Goal: Task Accomplishment & Management: Complete application form

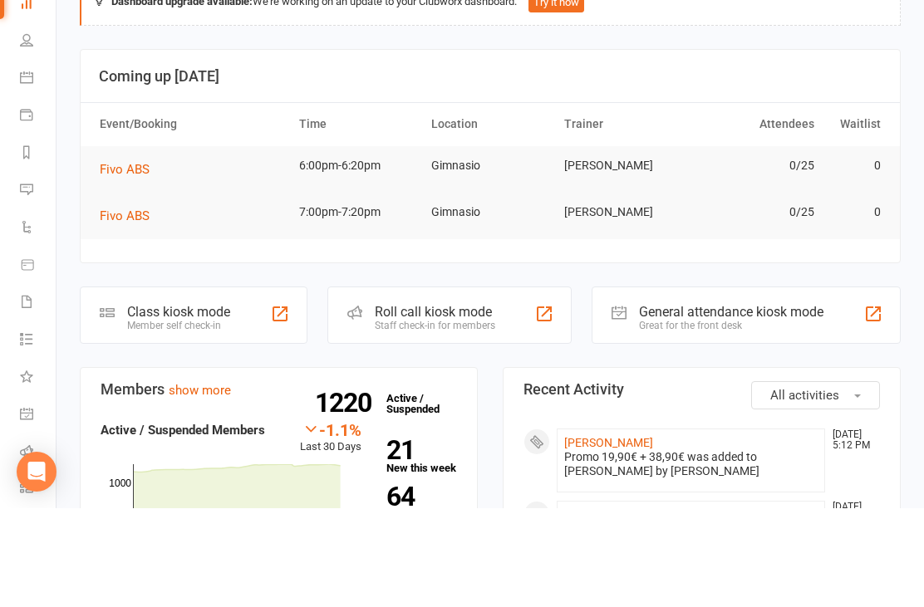
scroll to position [347, 0]
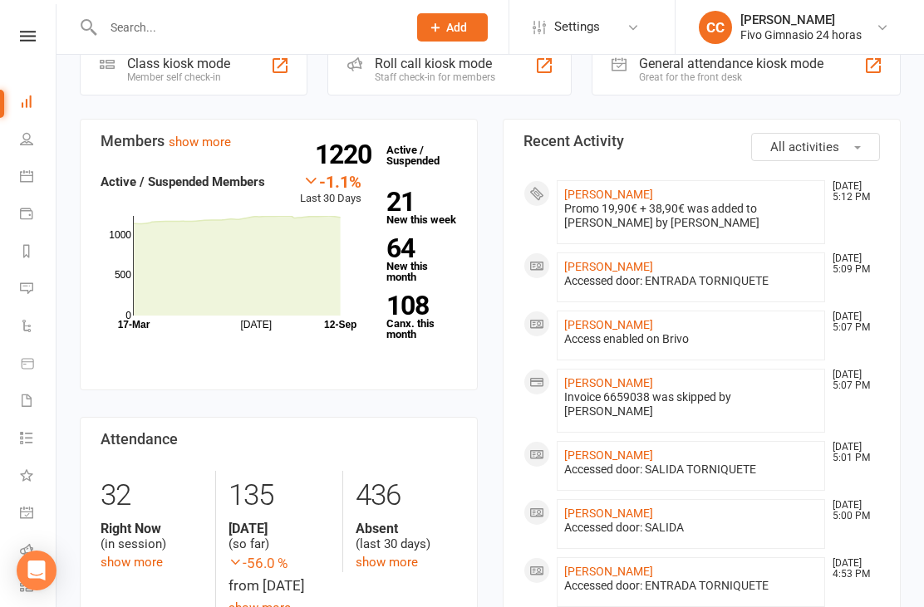
click at [653, 196] on link "[PERSON_NAME]" at bounding box center [608, 194] width 89 height 13
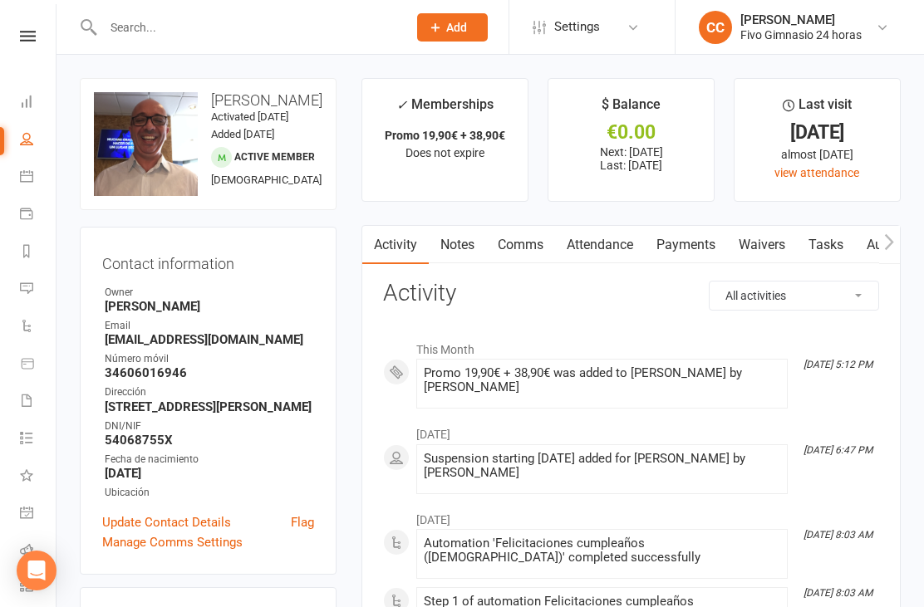
click at [763, 241] on link "Waivers" at bounding box center [762, 245] width 70 height 38
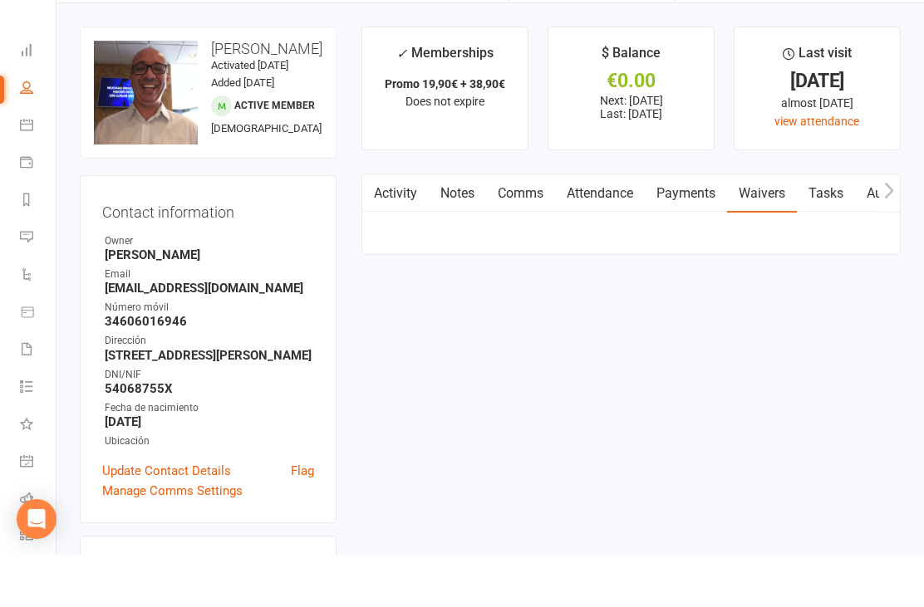
scroll to position [53, 0]
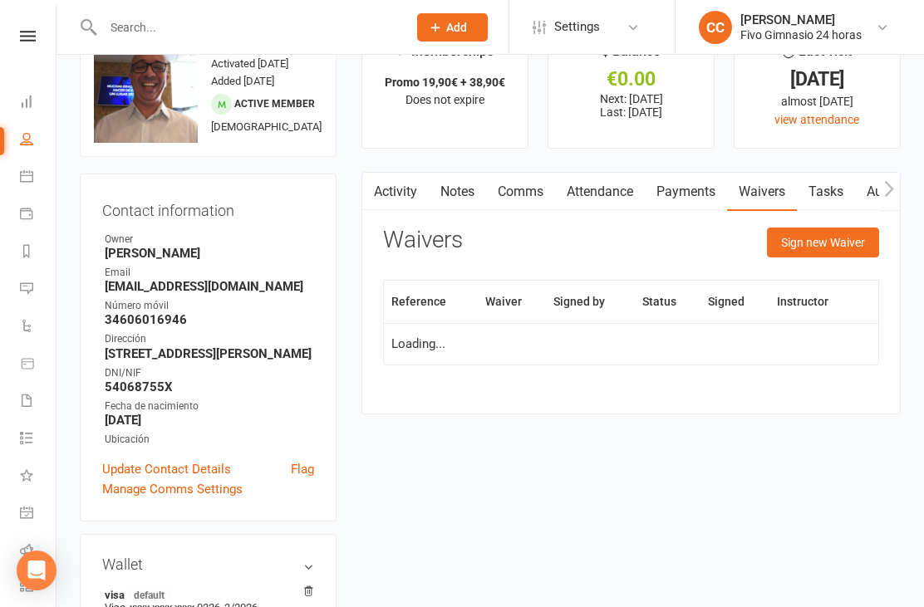
click at [829, 236] on button "Sign new Waiver" at bounding box center [823, 243] width 112 height 30
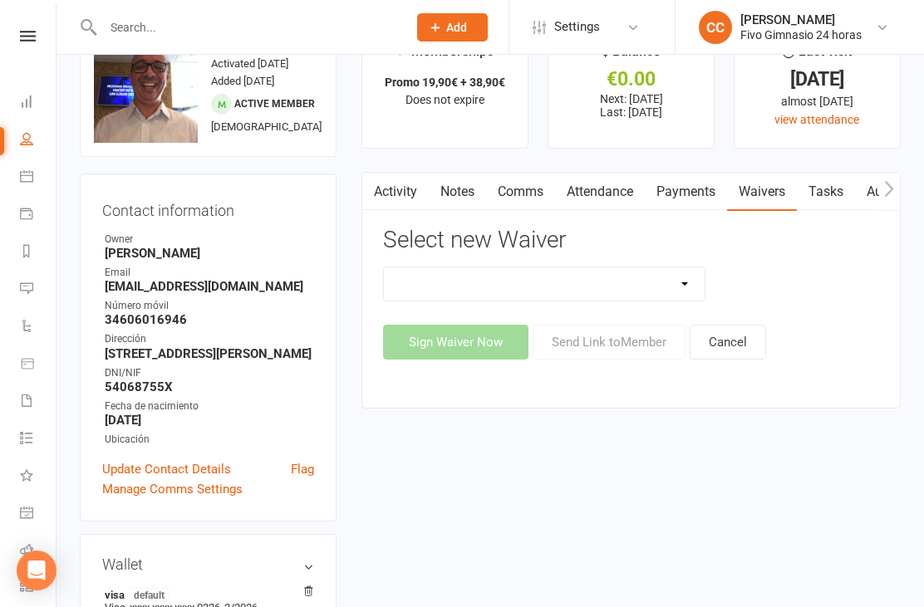
click at [636, 269] on select "Actualización De Datos De Pago Alta Online Certificación Finalización Contrato …" at bounding box center [544, 283] width 321 height 33
select select "1939"
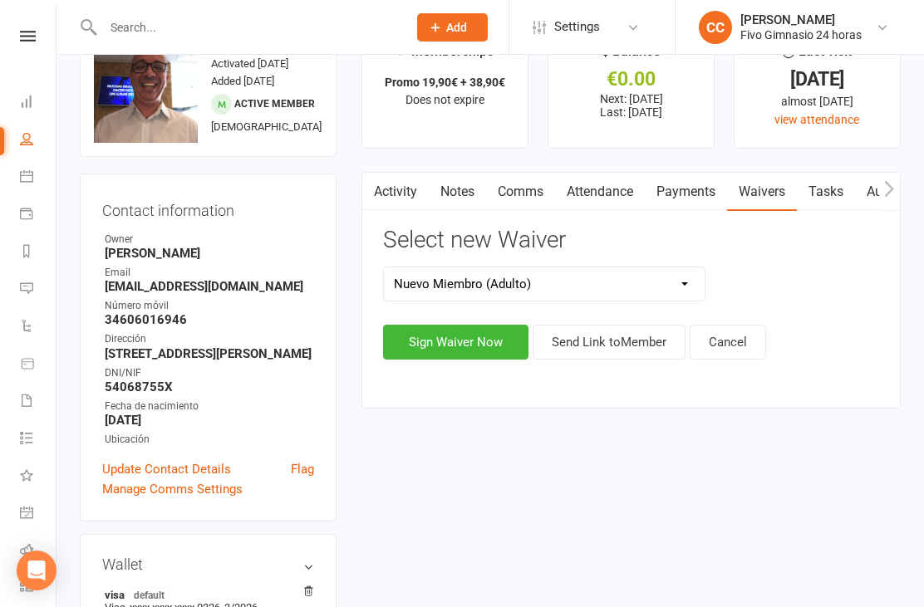
click at [435, 341] on button "Sign Waiver Now" at bounding box center [455, 342] width 145 height 35
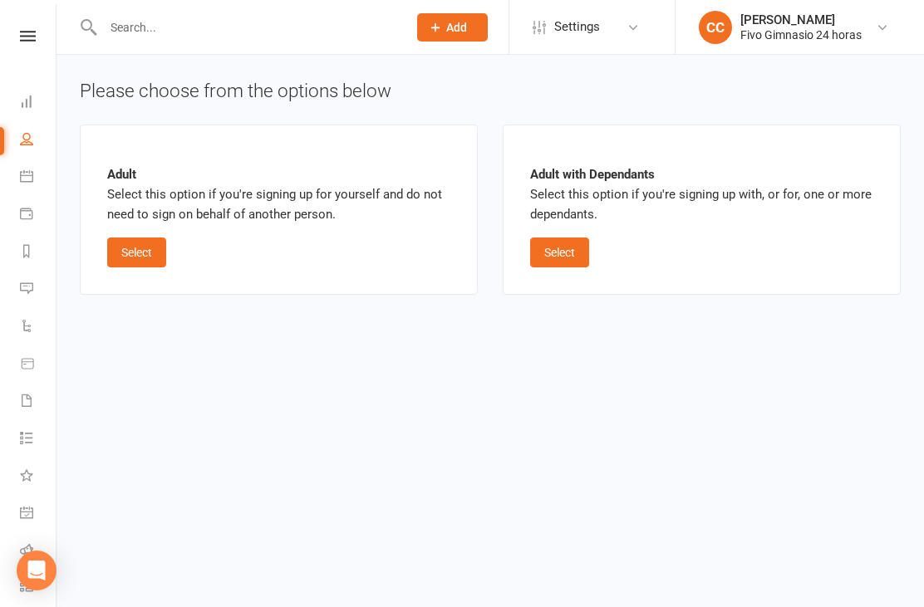
click at [145, 257] on button "Select" at bounding box center [136, 253] width 59 height 30
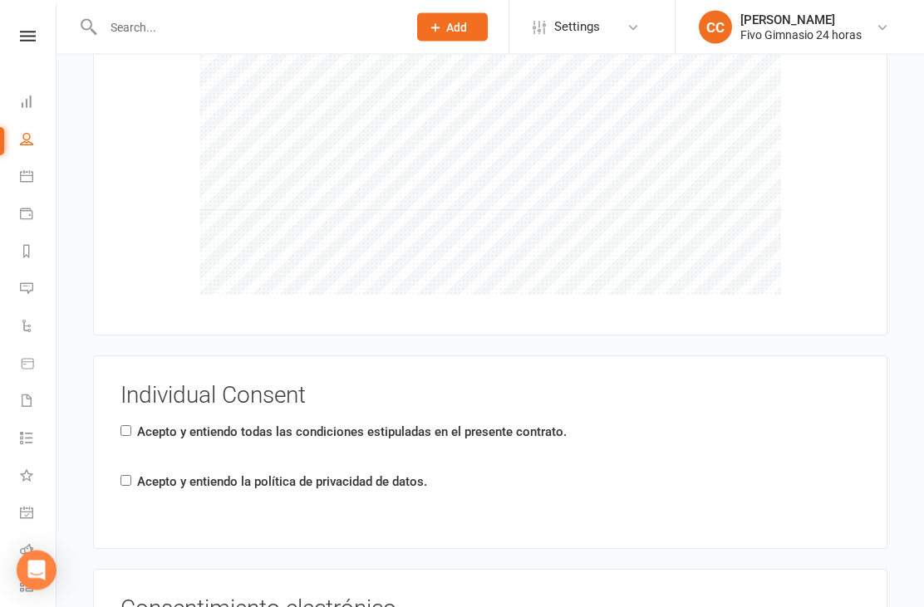
scroll to position [2256, 0]
click at [131, 477] on input "Acepto y entiendo la política de privacidad de datos." at bounding box center [125, 480] width 11 height 11
checkbox input "true"
click at [140, 422] on label "Acepto y entiendo todas las condiciones estipuladas en el presente contrato." at bounding box center [351, 432] width 429 height 20
click at [131, 425] on input "Acepto y entiendo todas las condiciones estipuladas en el presente contrato." at bounding box center [125, 430] width 11 height 11
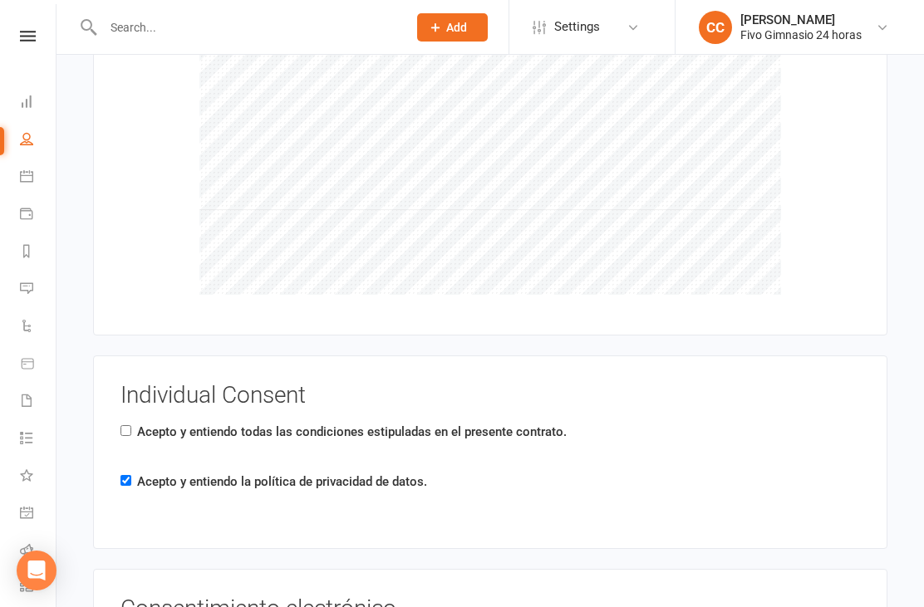
checkbox input "true"
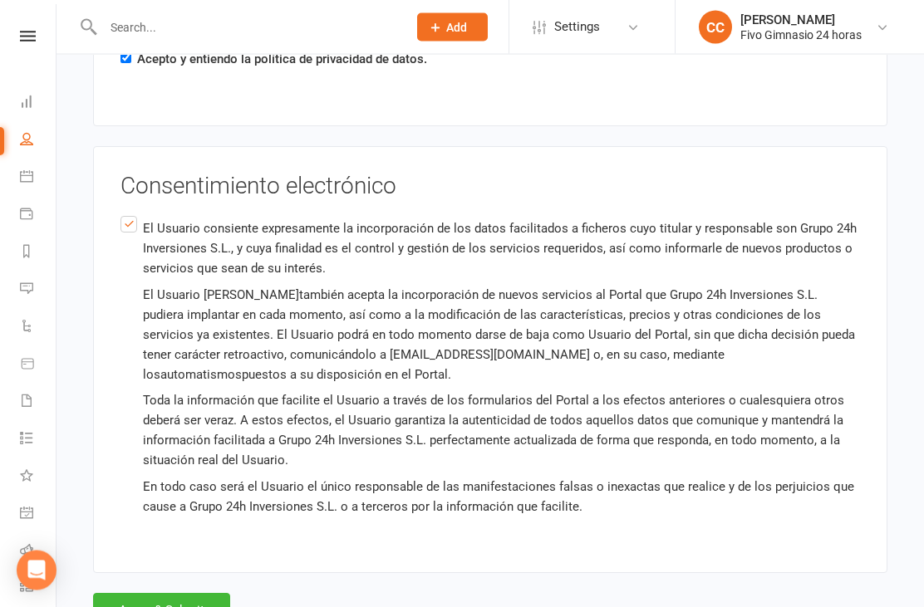
click at [169, 594] on button "Agree & Submit" at bounding box center [161, 611] width 137 height 35
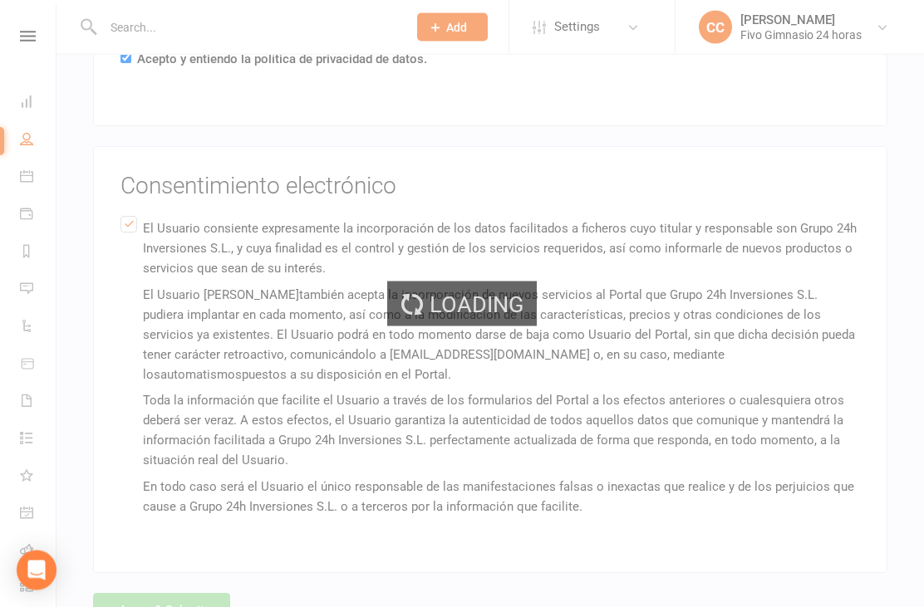
scroll to position [2679, 0]
click at [188, 596] on div "Loading" at bounding box center [462, 303] width 924 height 607
click at [186, 606] on div "Loading" at bounding box center [462, 303] width 924 height 607
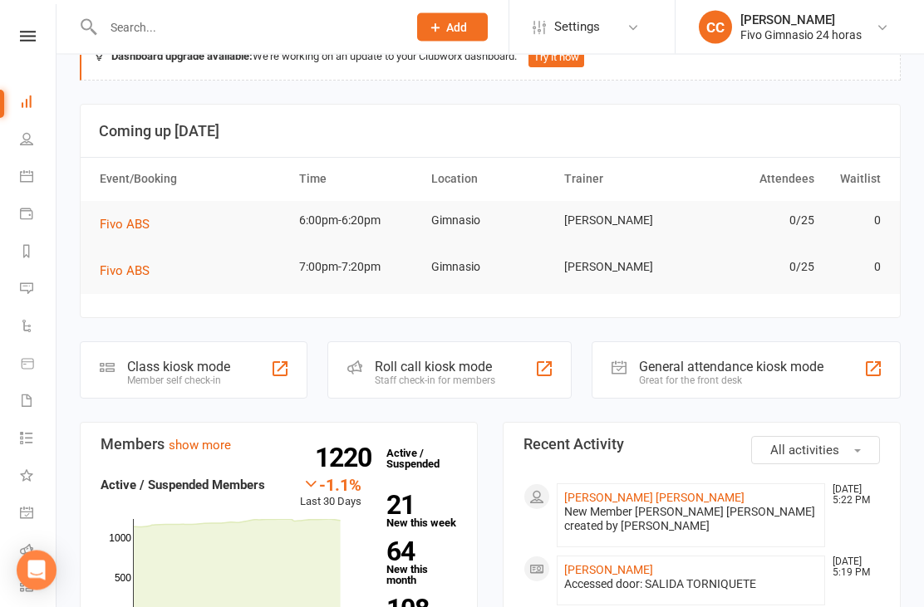
click at [654, 492] on link "[PERSON_NAME] [PERSON_NAME]" at bounding box center [654, 498] width 180 height 13
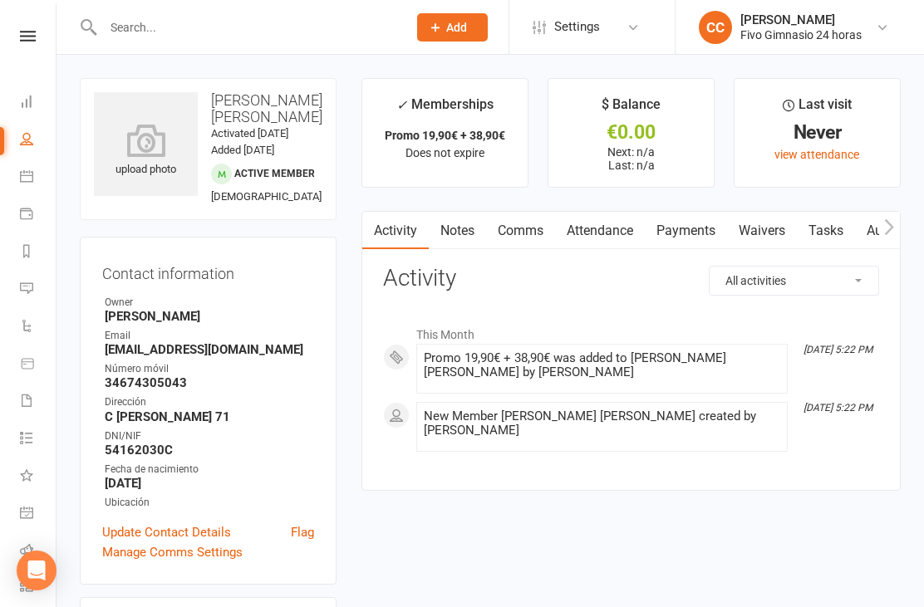
click at [765, 234] on link "Waivers" at bounding box center [762, 231] width 70 height 38
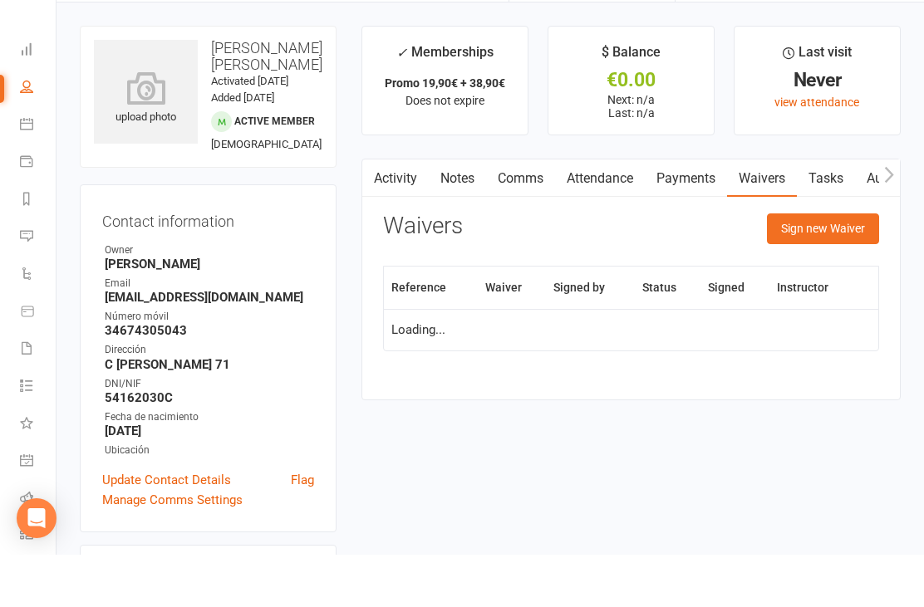
scroll to position [53, 0]
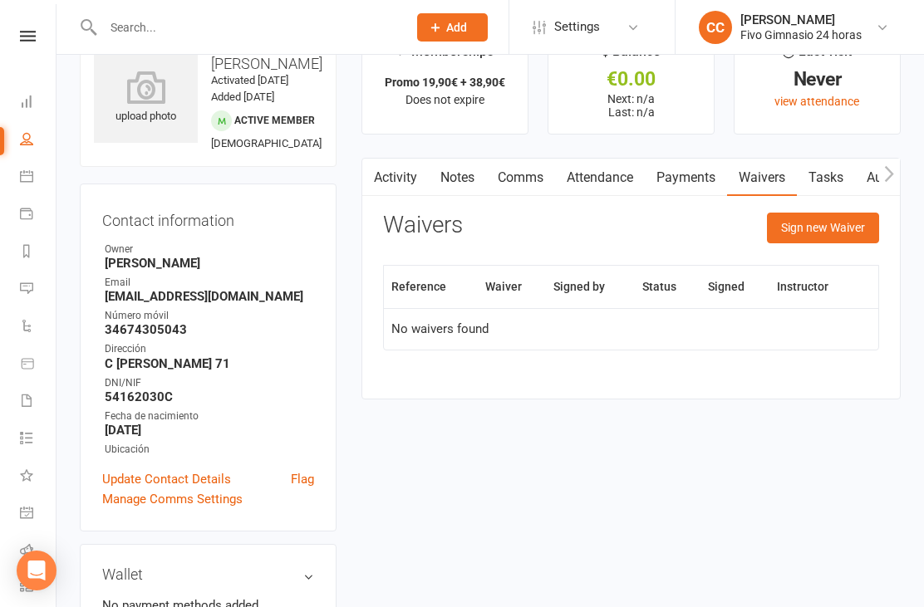
click at [807, 237] on button "Sign new Waiver" at bounding box center [823, 228] width 112 height 30
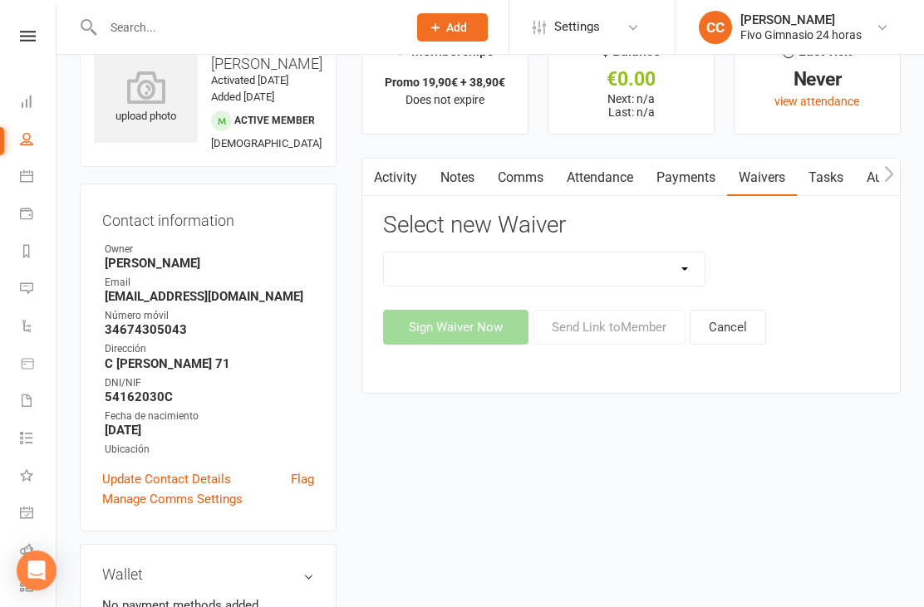
click at [556, 273] on select "Actualización De Datos De Pago Alta Online Certificación Finalización Contrato …" at bounding box center [544, 269] width 321 height 33
click at [156, 110] on div "upload photo" at bounding box center [146, 98] width 104 height 55
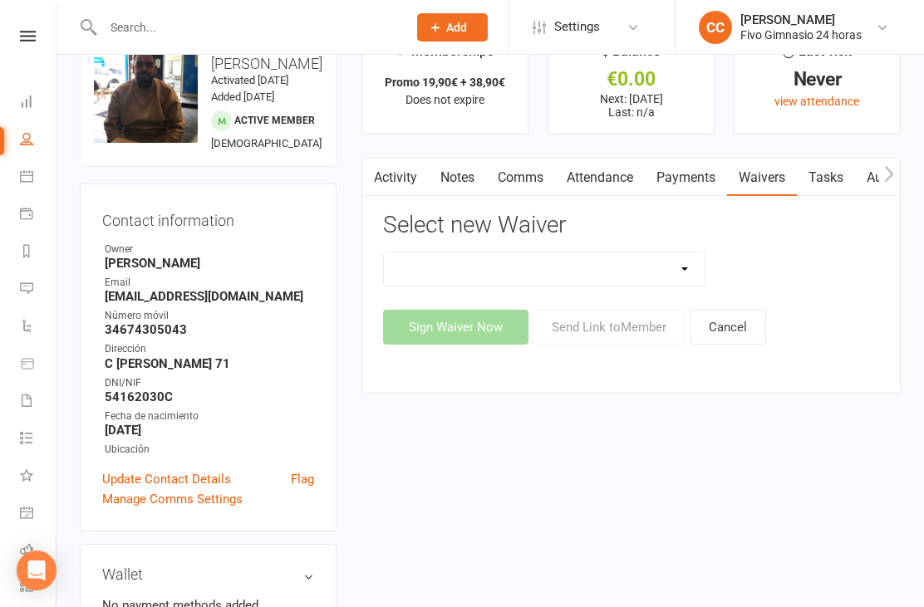
click at [625, 268] on select "Actualización De Datos De Pago Alta Online Certificación Finalización Contrato …" at bounding box center [544, 269] width 321 height 33
select select "1939"
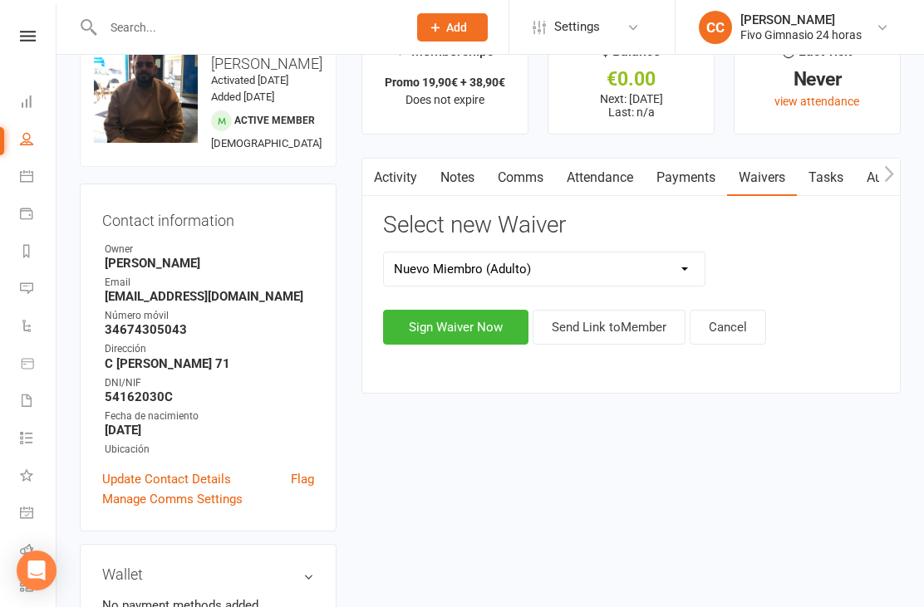
click at [460, 322] on button "Sign Waiver Now" at bounding box center [455, 327] width 145 height 35
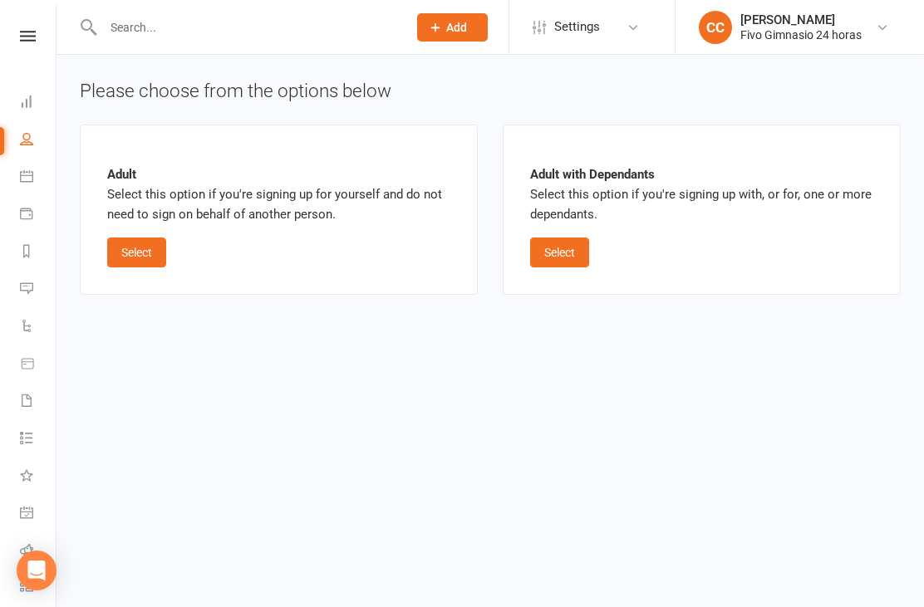
click at [148, 243] on button "Select" at bounding box center [136, 253] width 59 height 30
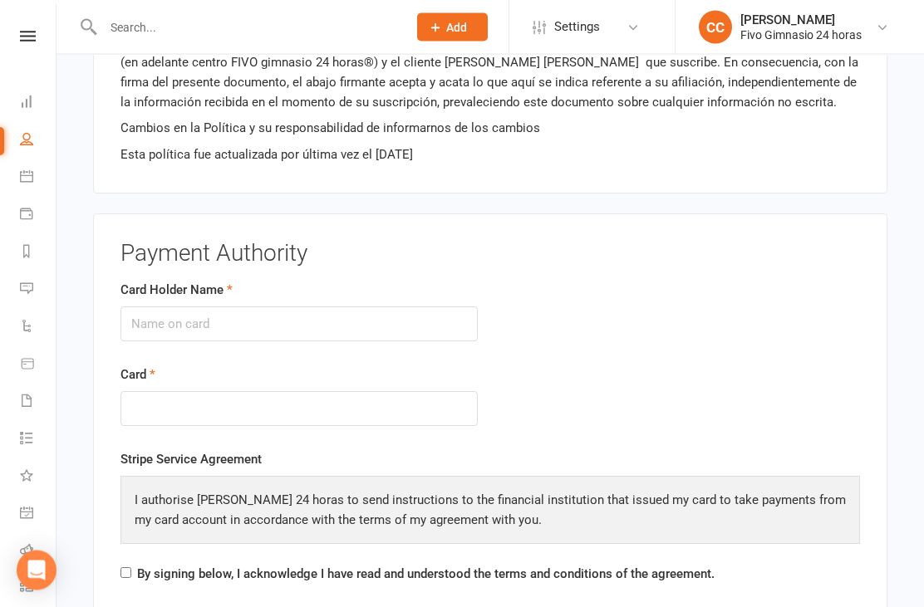
scroll to position [1738, 0]
click at [285, 312] on input "Card Holder Name" at bounding box center [298, 324] width 357 height 35
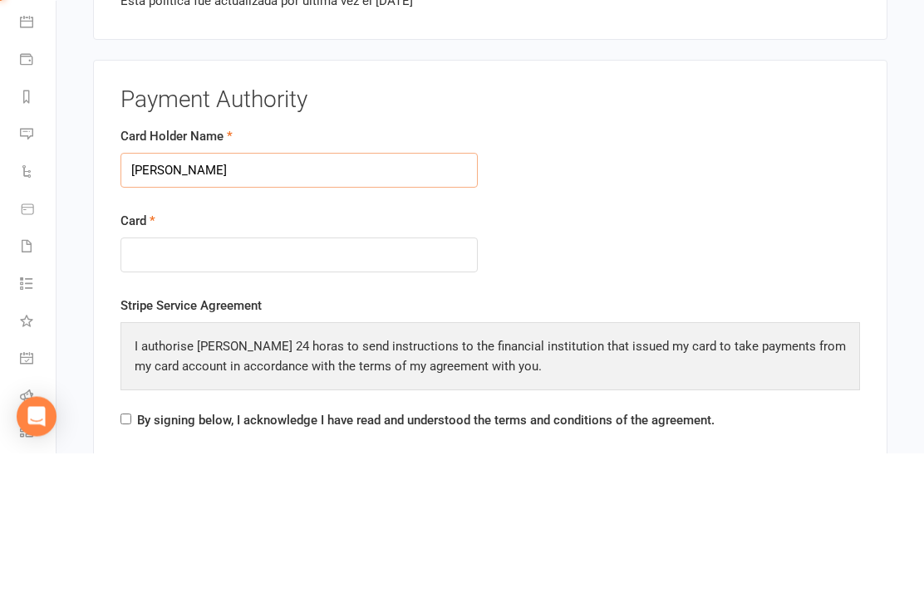
type input "Giovanni calderin"
click at [189, 392] on div at bounding box center [298, 410] width 357 height 36
click at [190, 392] on div at bounding box center [298, 410] width 357 height 36
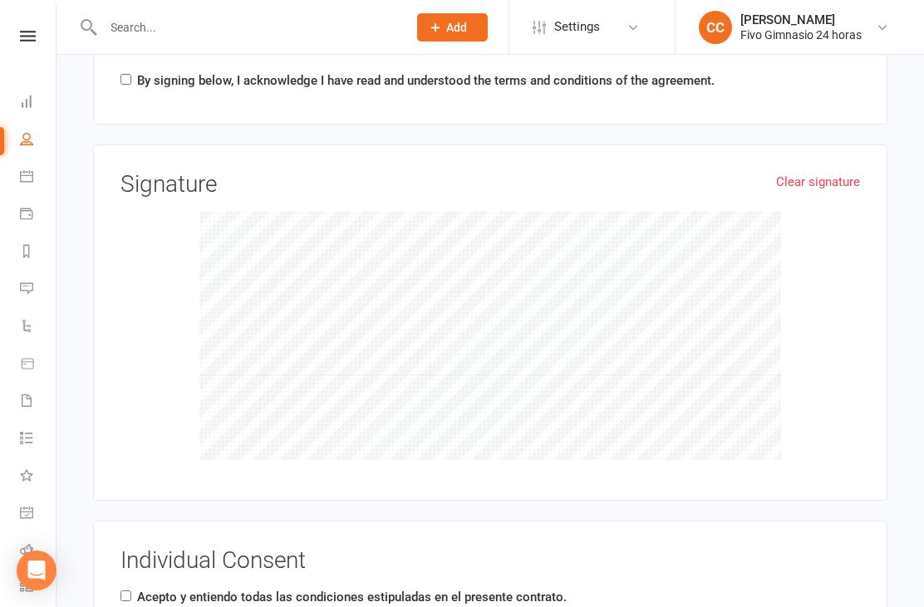
scroll to position [2230, 0]
click at [125, 76] on input "By signing below, I acknowledge I have read and understood the terms and condit…" at bounding box center [125, 81] width 11 height 11
checkbox input "true"
click at [144, 589] on label "Acepto y entiendo todas las condiciones estipuladas en el presente contrato." at bounding box center [351, 599] width 429 height 20
click at [131, 592] on input "Acepto y entiendo todas las condiciones estipuladas en el presente contrato." at bounding box center [125, 597] width 11 height 11
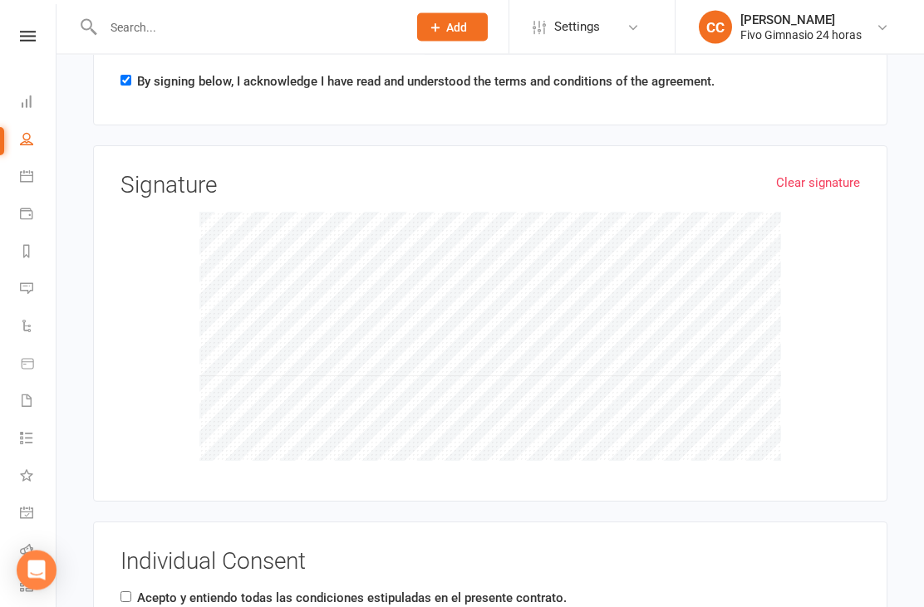
checkbox input "true"
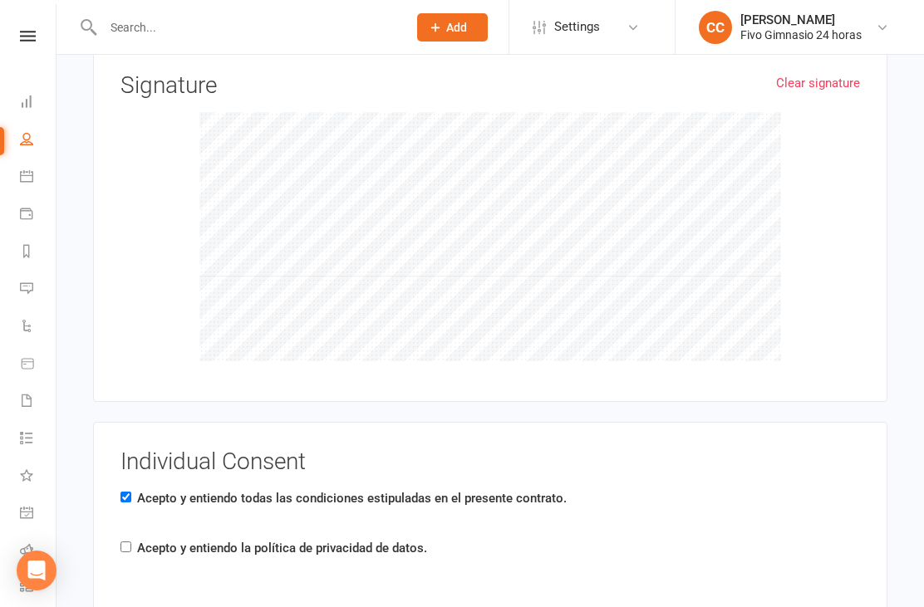
click at [140, 544] on label "Acepto y entiendo la política de privacidad de datos." at bounding box center [282, 548] width 290 height 20
click at [131, 544] on input "Acepto y entiendo la política de privacidad de datos." at bounding box center [125, 547] width 11 height 11
checkbox input "true"
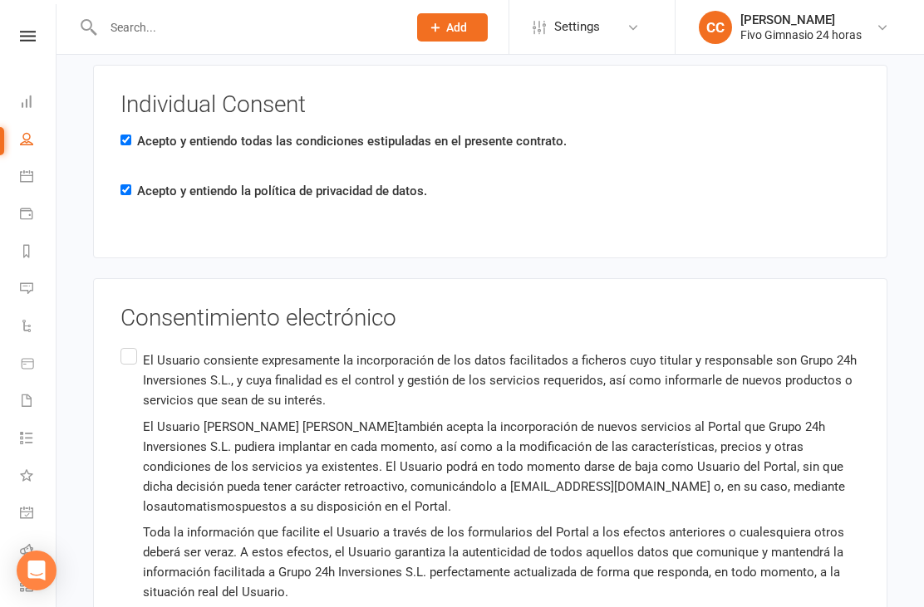
click at [140, 345] on label "El Usuario consiente expresamente la incorporación de los datos facilitados a f…" at bounding box center [489, 500] width 739 height 311
click at [131, 345] on input "El Usuario consiente expresamente la incorporación de los datos facilitados a f…" at bounding box center [125, 345] width 11 height 0
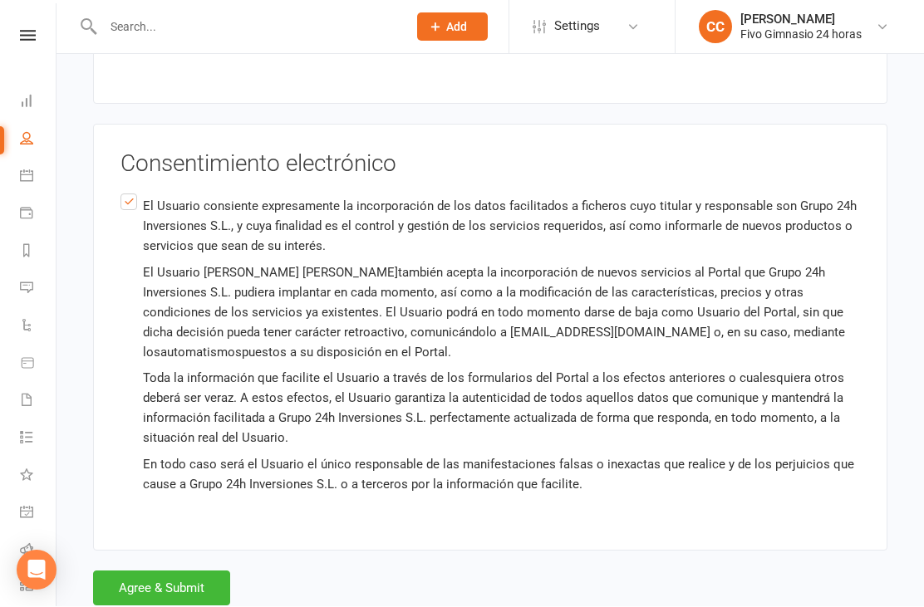
click at [218, 571] on button "Agree & Submit" at bounding box center [161, 588] width 137 height 35
click at [0, 0] on div "Loading" at bounding box center [0, 0] width 0 height 0
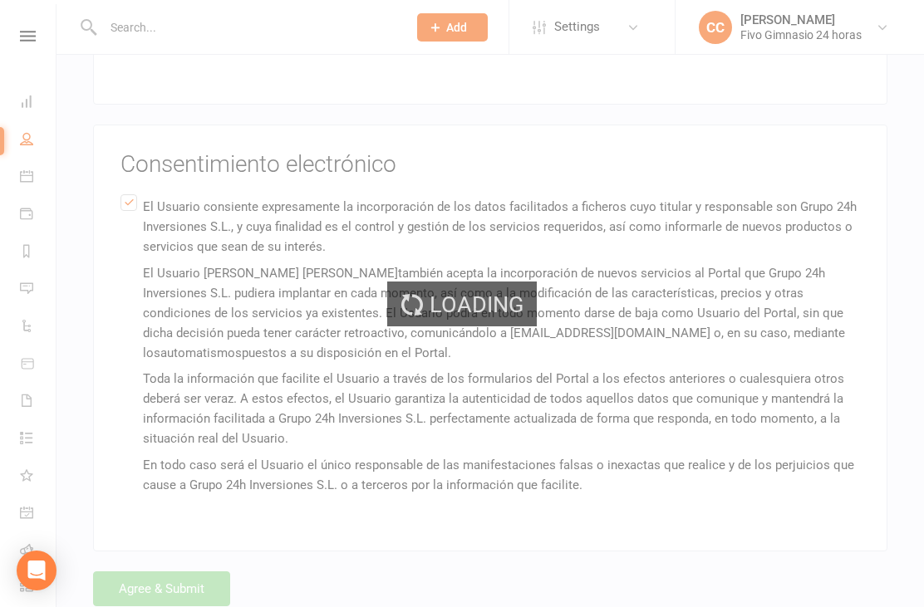
click at [210, 584] on div "Loading" at bounding box center [462, 303] width 924 height 607
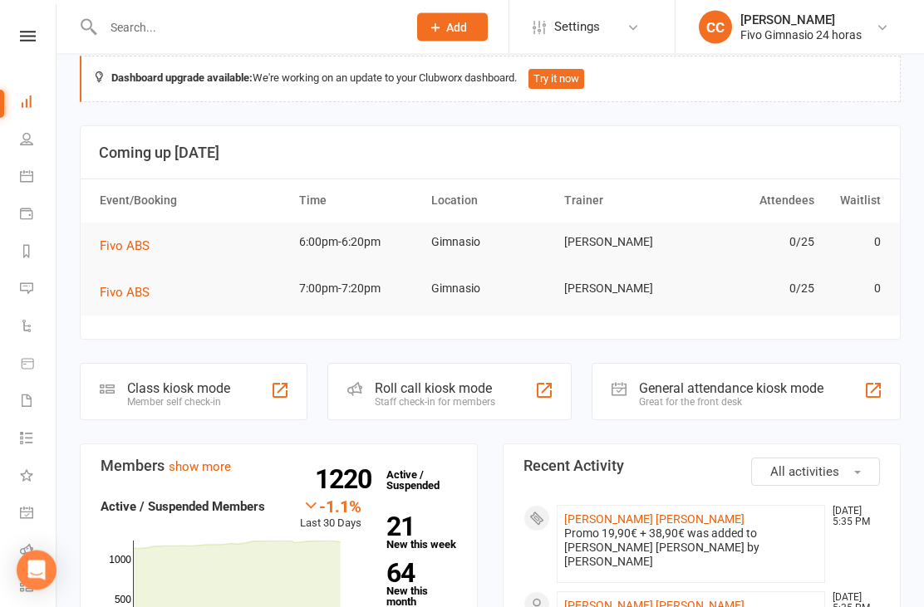
scroll to position [23, 0]
click at [653, 522] on link "Zuleima del Pino Navarro Rodriguez" at bounding box center [654, 518] width 180 height 13
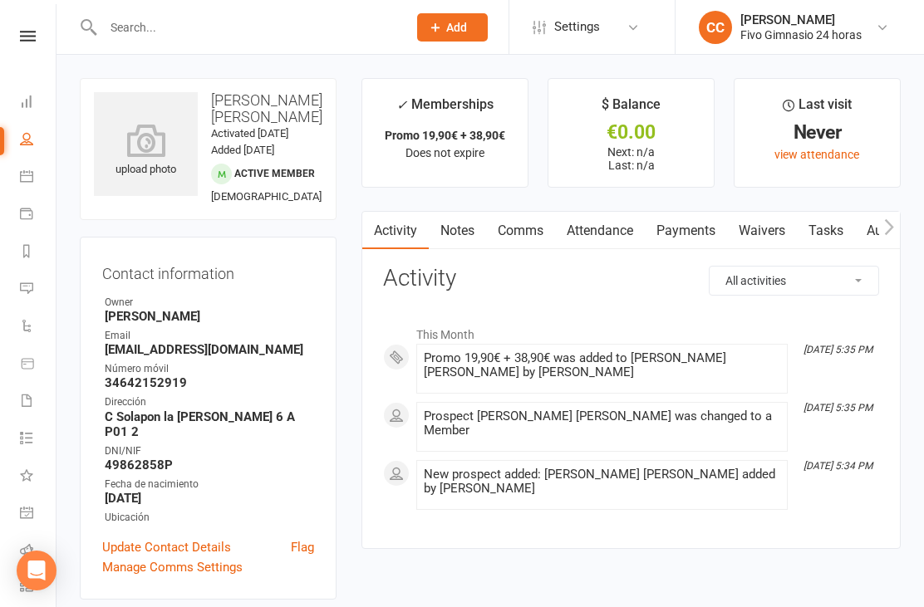
click at [117, 140] on icon at bounding box center [146, 140] width 104 height 33
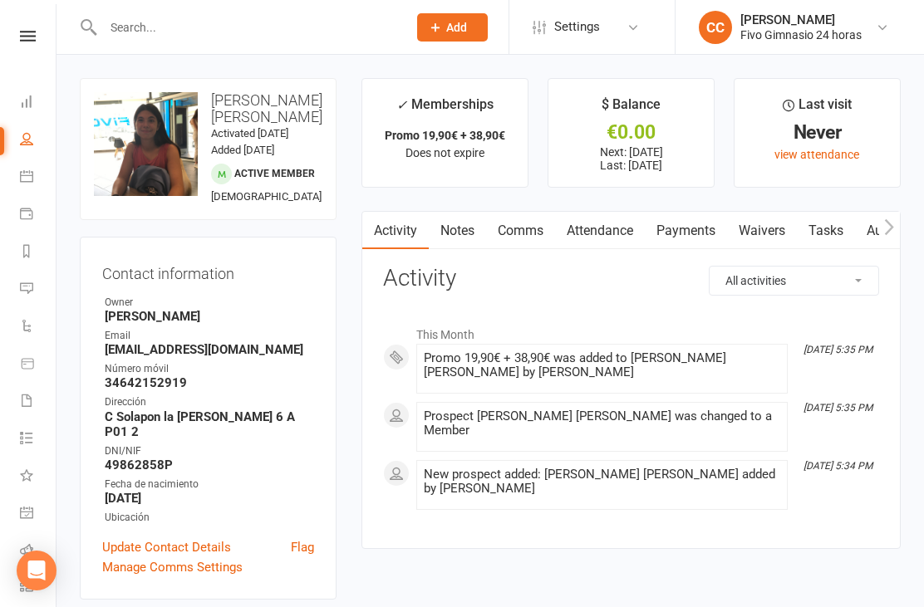
click at [782, 244] on link "Waivers" at bounding box center [762, 231] width 70 height 38
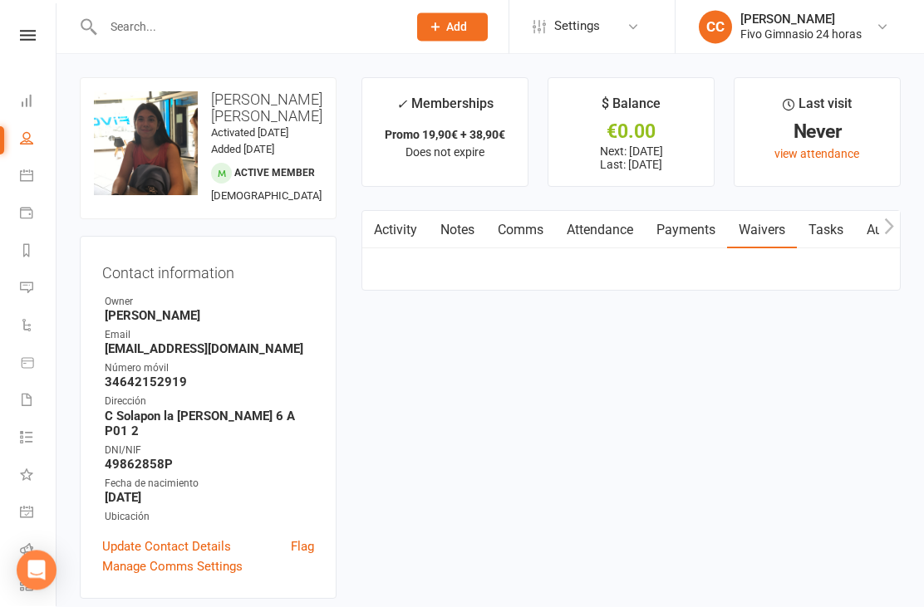
scroll to position [53, 0]
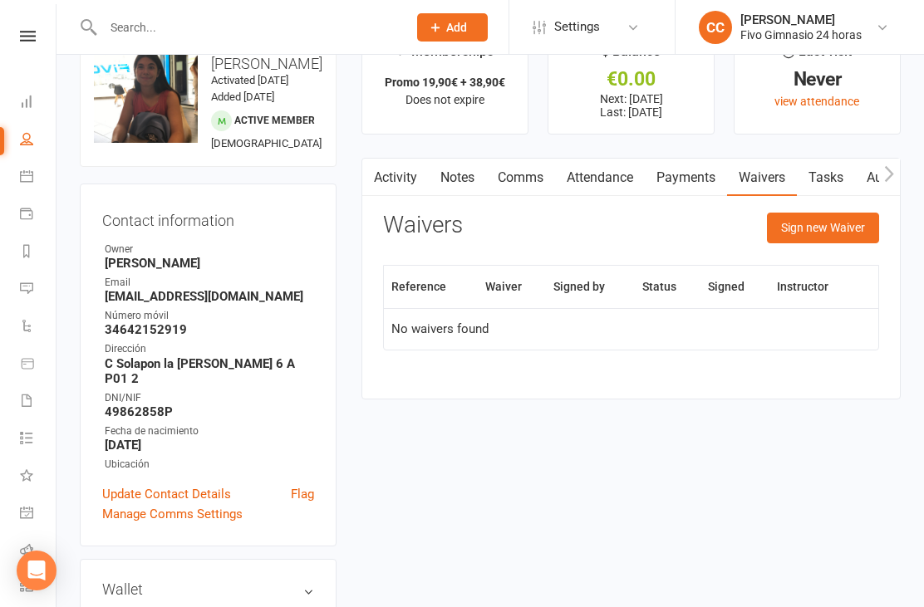
click at [813, 239] on button "Sign new Waiver" at bounding box center [823, 228] width 112 height 30
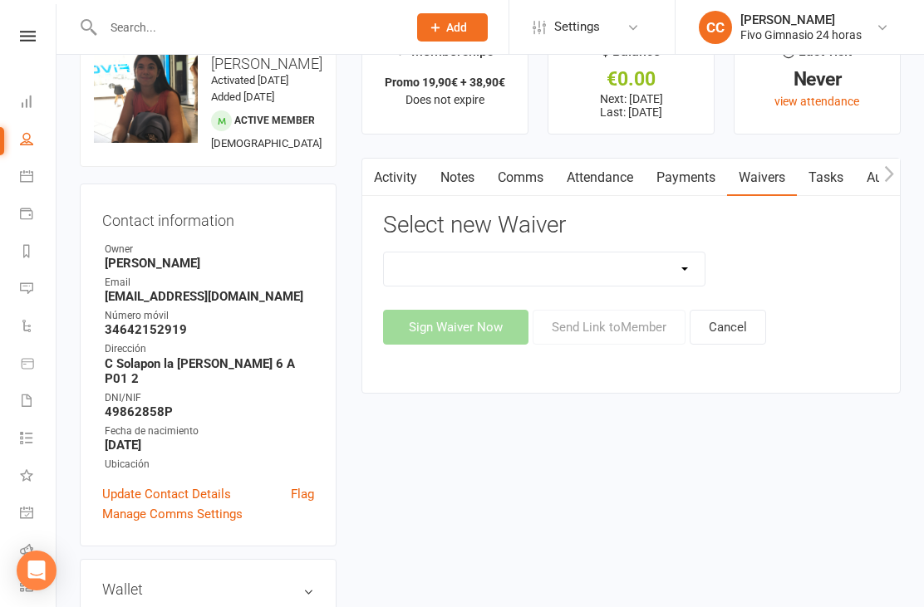
click at [604, 258] on select "Actualización De Datos De Pago Alta Online Certificación Finalización Contrato …" at bounding box center [544, 269] width 321 height 33
select select "1939"
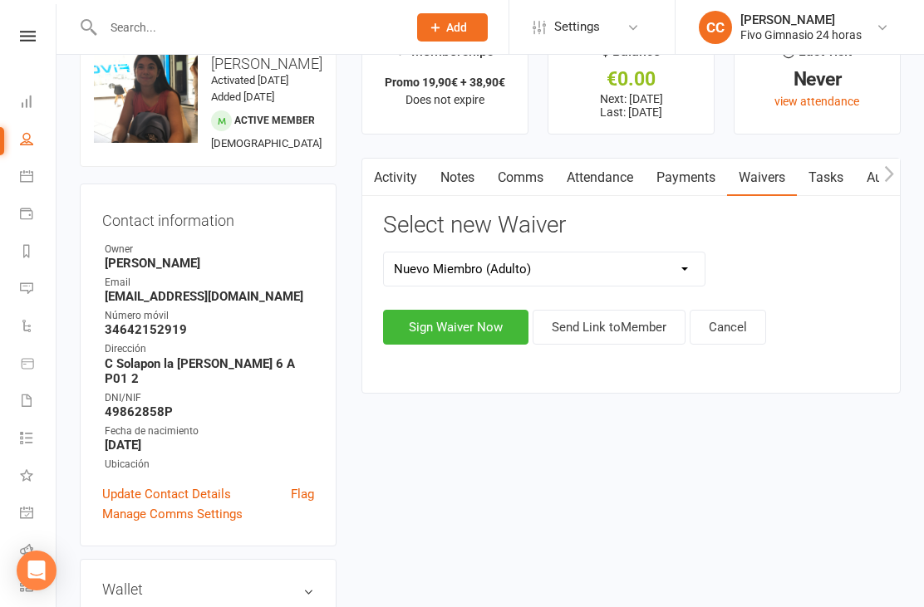
click at [454, 316] on button "Sign Waiver Now" at bounding box center [455, 327] width 145 height 35
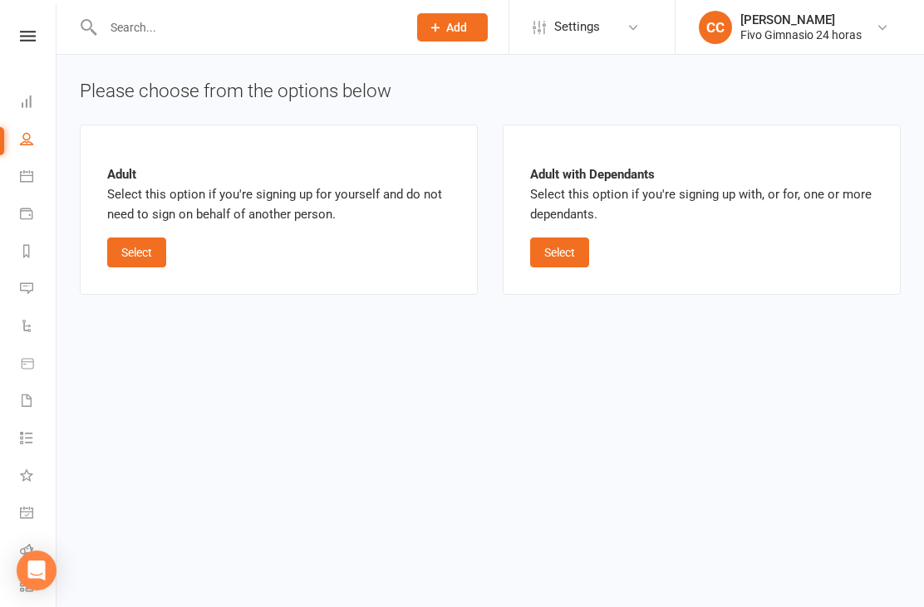
click at [140, 246] on button "Select" at bounding box center [136, 253] width 59 height 30
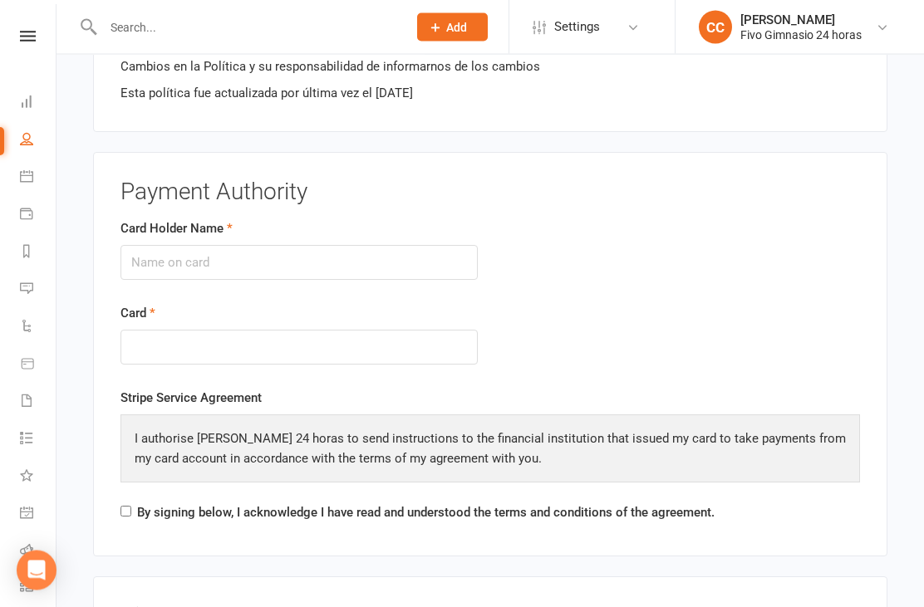
scroll to position [1798, 0]
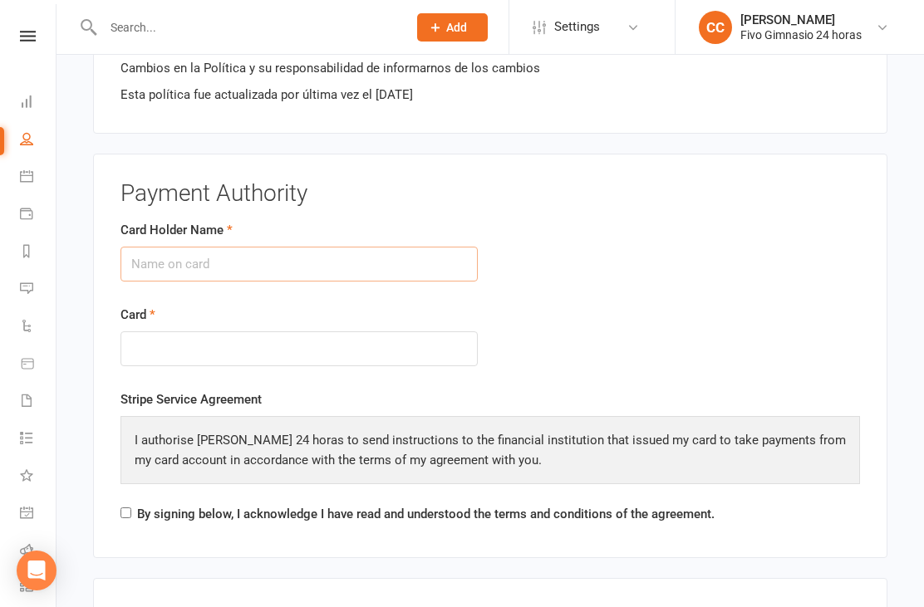
click at [218, 248] on input "Card Holder Name" at bounding box center [298, 264] width 357 height 35
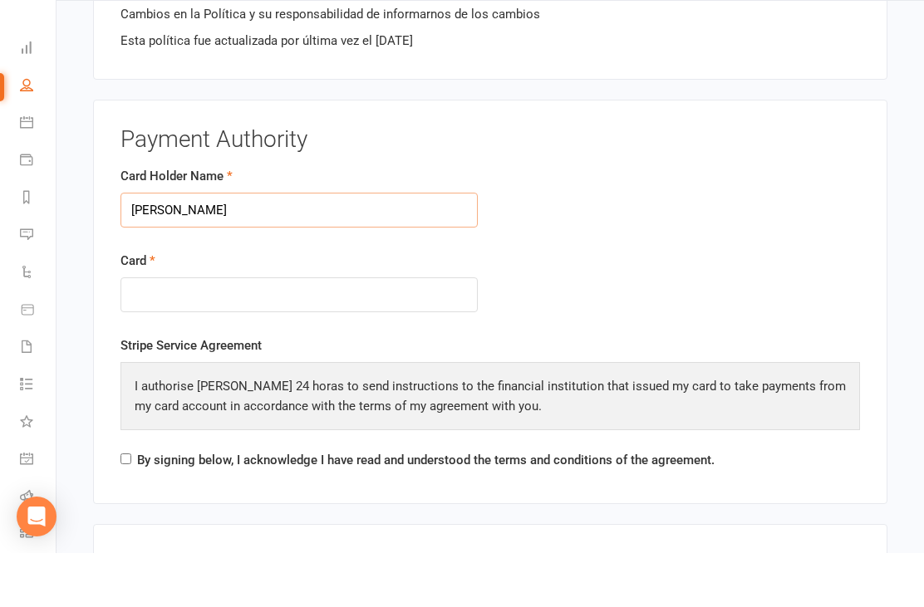
type input "Zuleima Navarro Rodriguez"
click at [261, 331] on div at bounding box center [298, 349] width 357 height 36
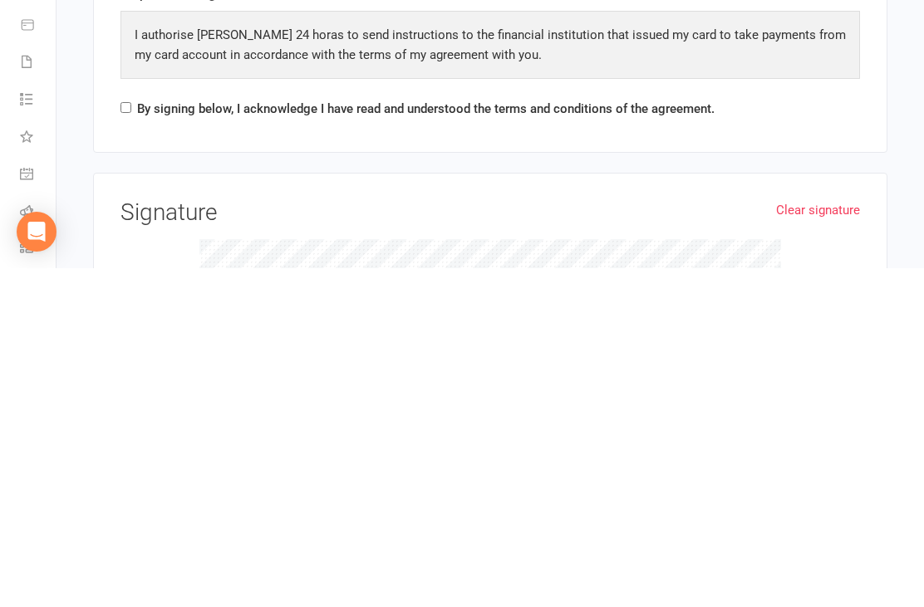
scroll to position [2204, 0]
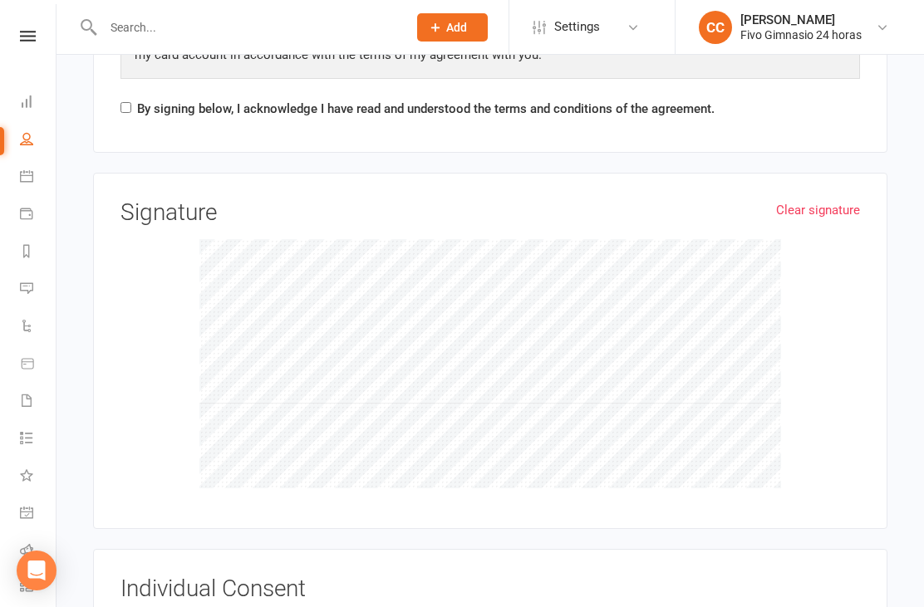
click at [124, 102] on input "By signing below, I acknowledge I have read and understood the terms and condit…" at bounding box center [125, 107] width 11 height 11
checkbox input "true"
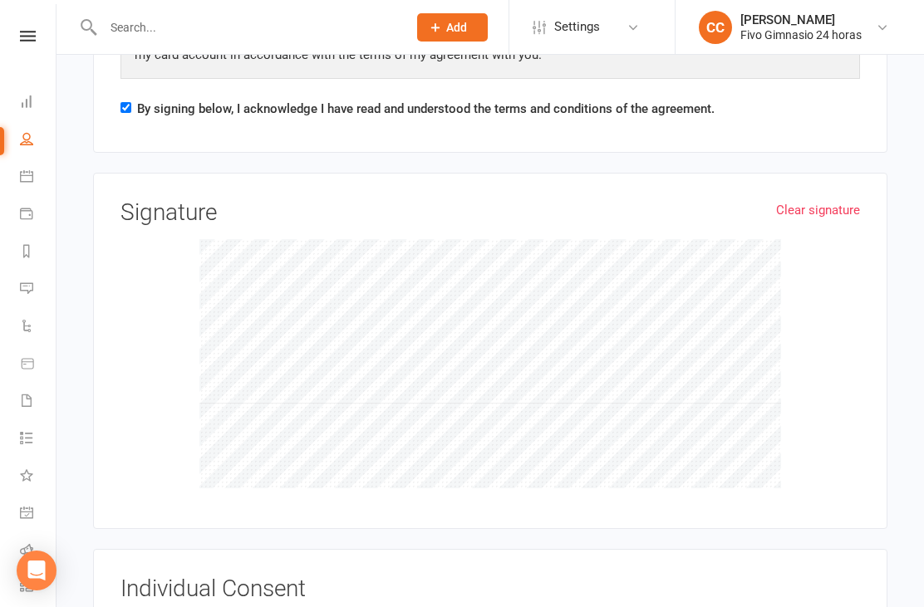
checkbox input "true"
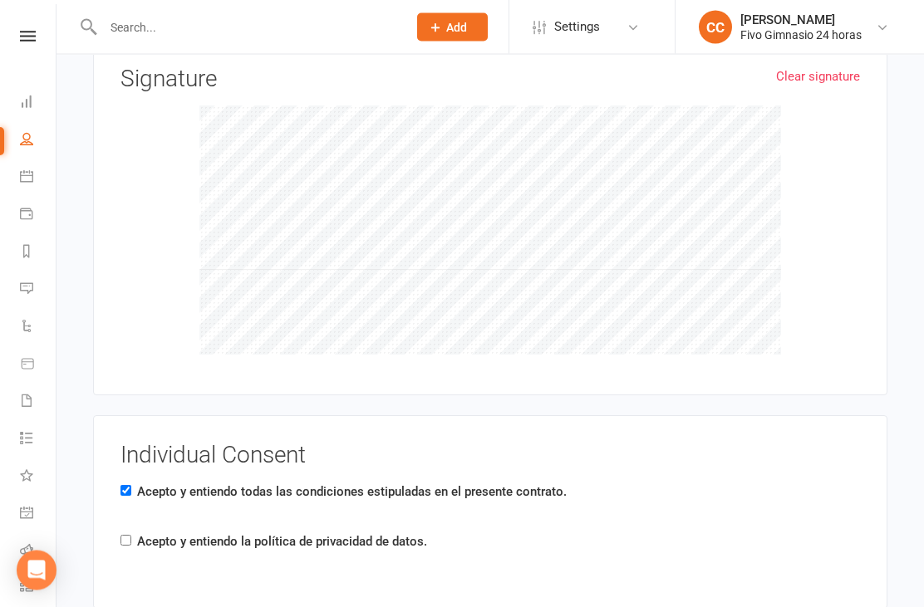
scroll to position [2460, 0]
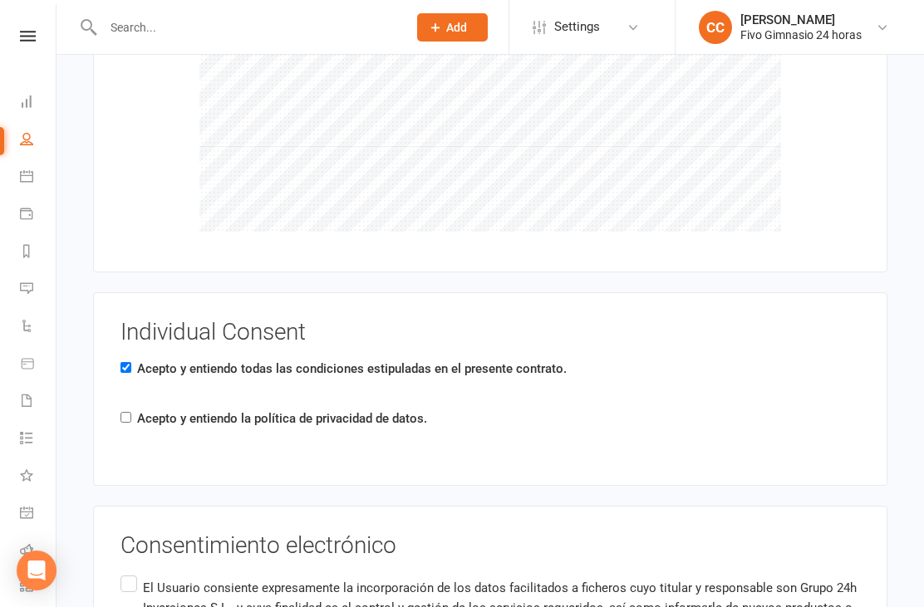
click at [131, 412] on input "Acepto y entiendo la política de privacidad de datos." at bounding box center [125, 417] width 11 height 11
checkbox input "true"
click at [150, 585] on p "El Usuario consiente expresamente la incorporación de los datos facilitados a f…" at bounding box center [501, 608] width 717 height 60
click at [131, 572] on input "El Usuario consiente expresamente la incorporación de los datos facilitados a f…" at bounding box center [125, 572] width 11 height 0
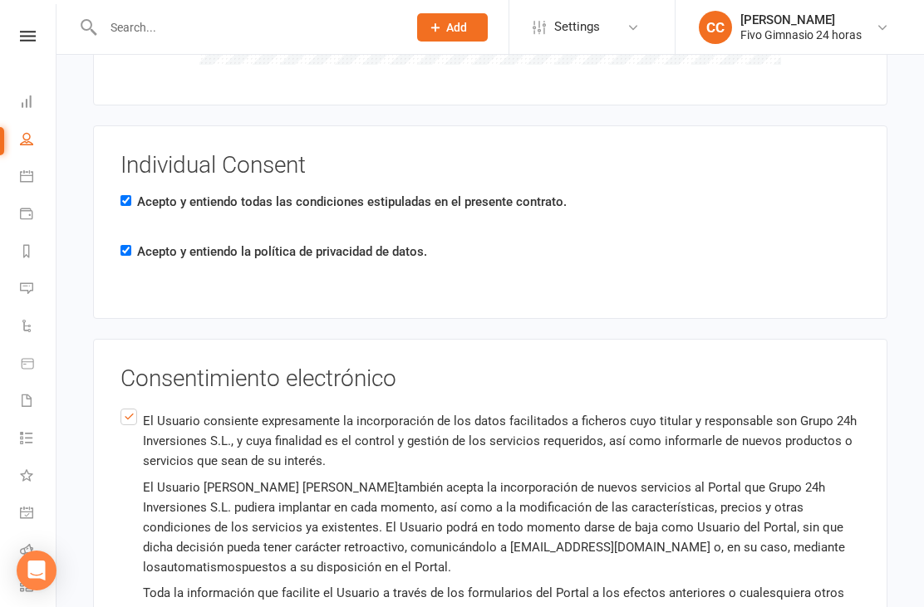
scroll to position [2842, 0]
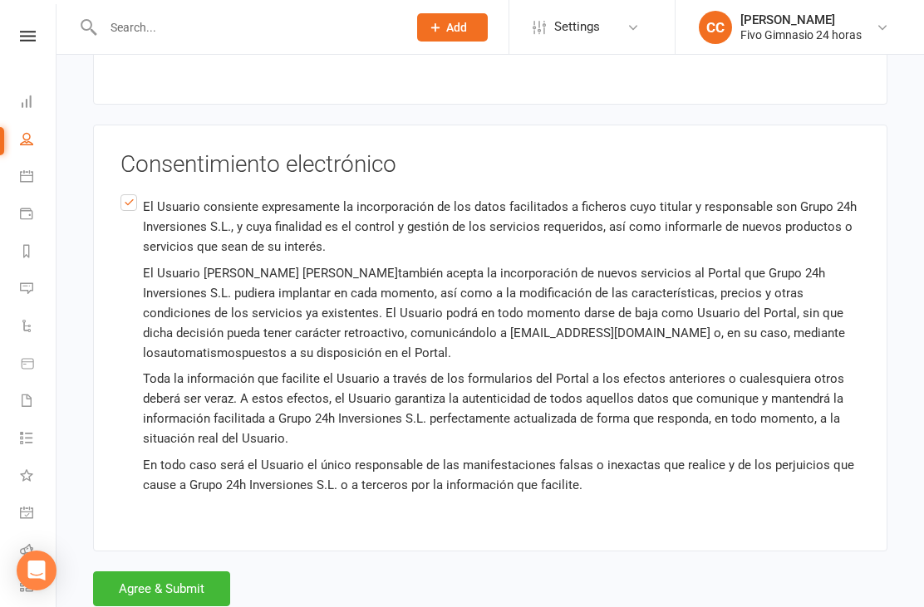
click at [183, 571] on button "Agree & Submit" at bounding box center [161, 588] width 137 height 35
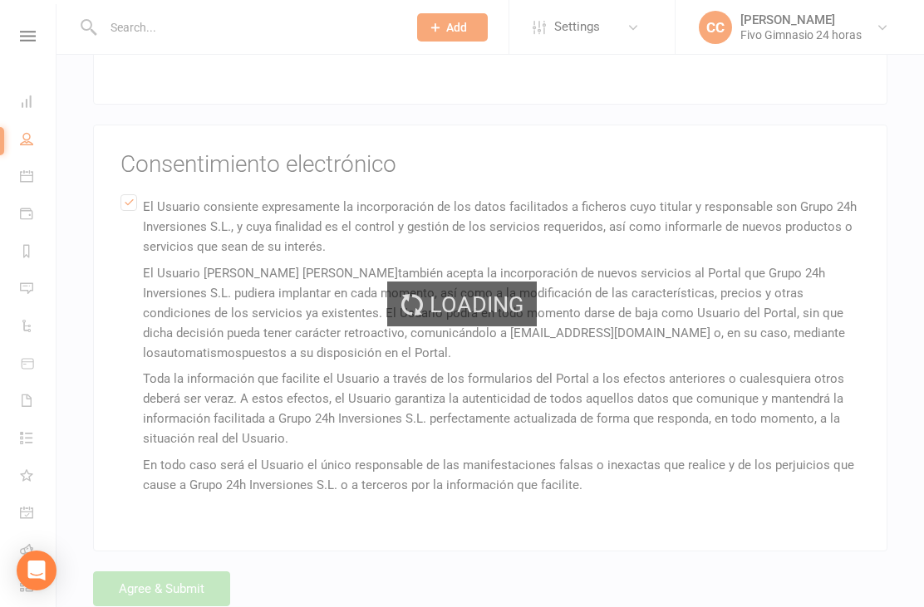
click at [197, 576] on div "Loading" at bounding box center [462, 303] width 924 height 607
